Goal: Information Seeking & Learning: Learn about a topic

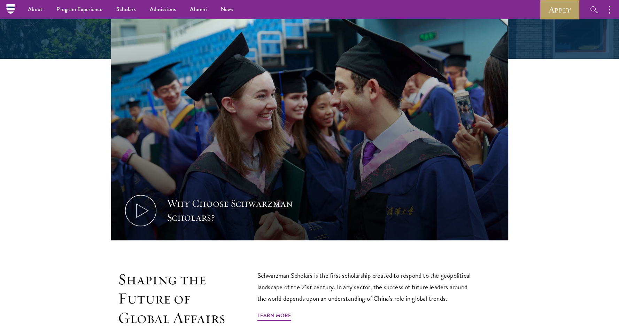
scroll to position [200, 0]
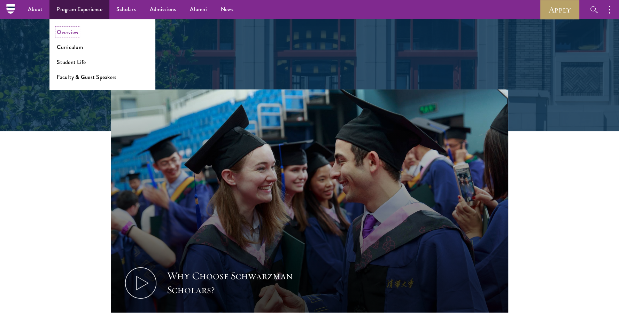
click at [72, 36] on li "Overview" at bounding box center [102, 32] width 91 height 8
click at [68, 33] on link "Overview" at bounding box center [68, 32] width 22 height 8
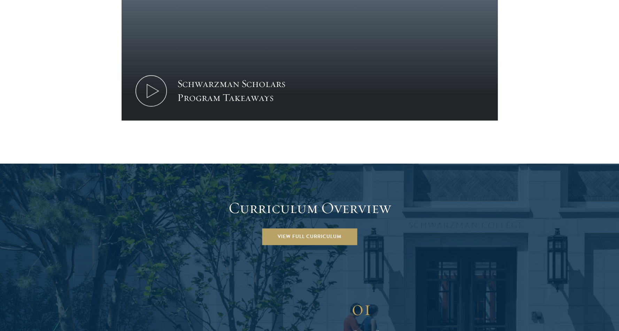
scroll to position [813, 0]
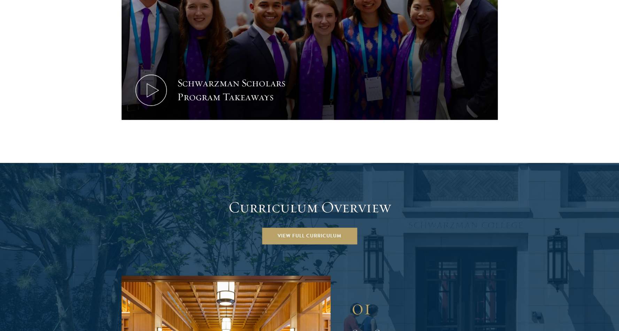
drag, startPoint x: 142, startPoint y: 162, endPoint x: 94, endPoint y: 124, distance: 61.0
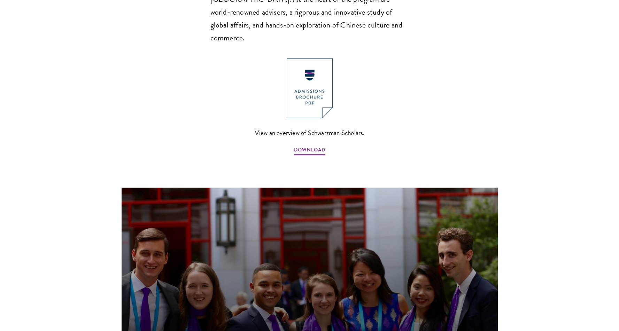
scroll to position [533, 0]
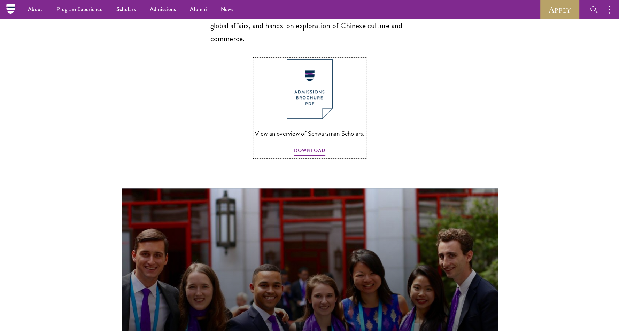
click at [313, 89] on img at bounding box center [310, 89] width 46 height 60
